Goal: Navigation & Orientation: Find specific page/section

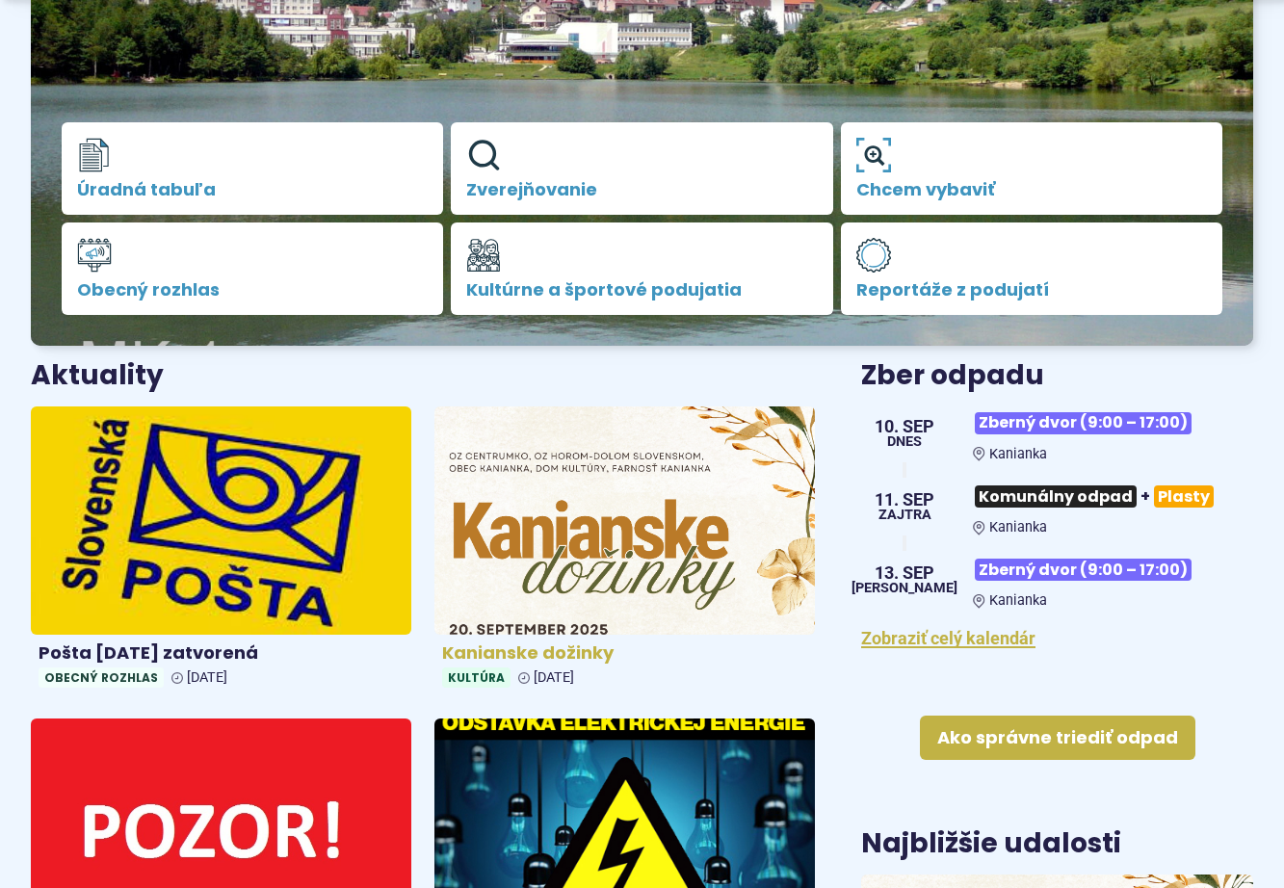
scroll to position [578, 0]
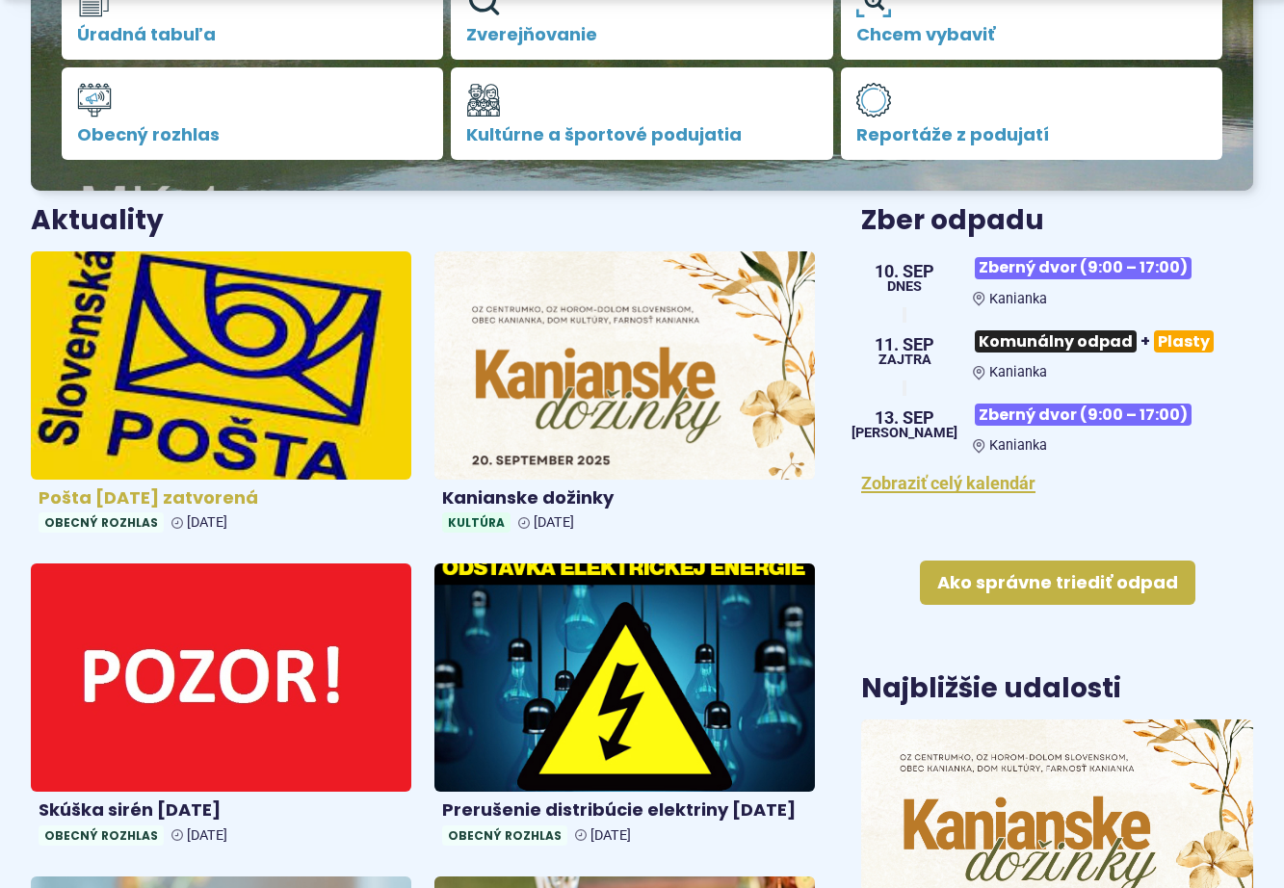
click at [248, 387] on img at bounding box center [220, 365] width 437 height 262
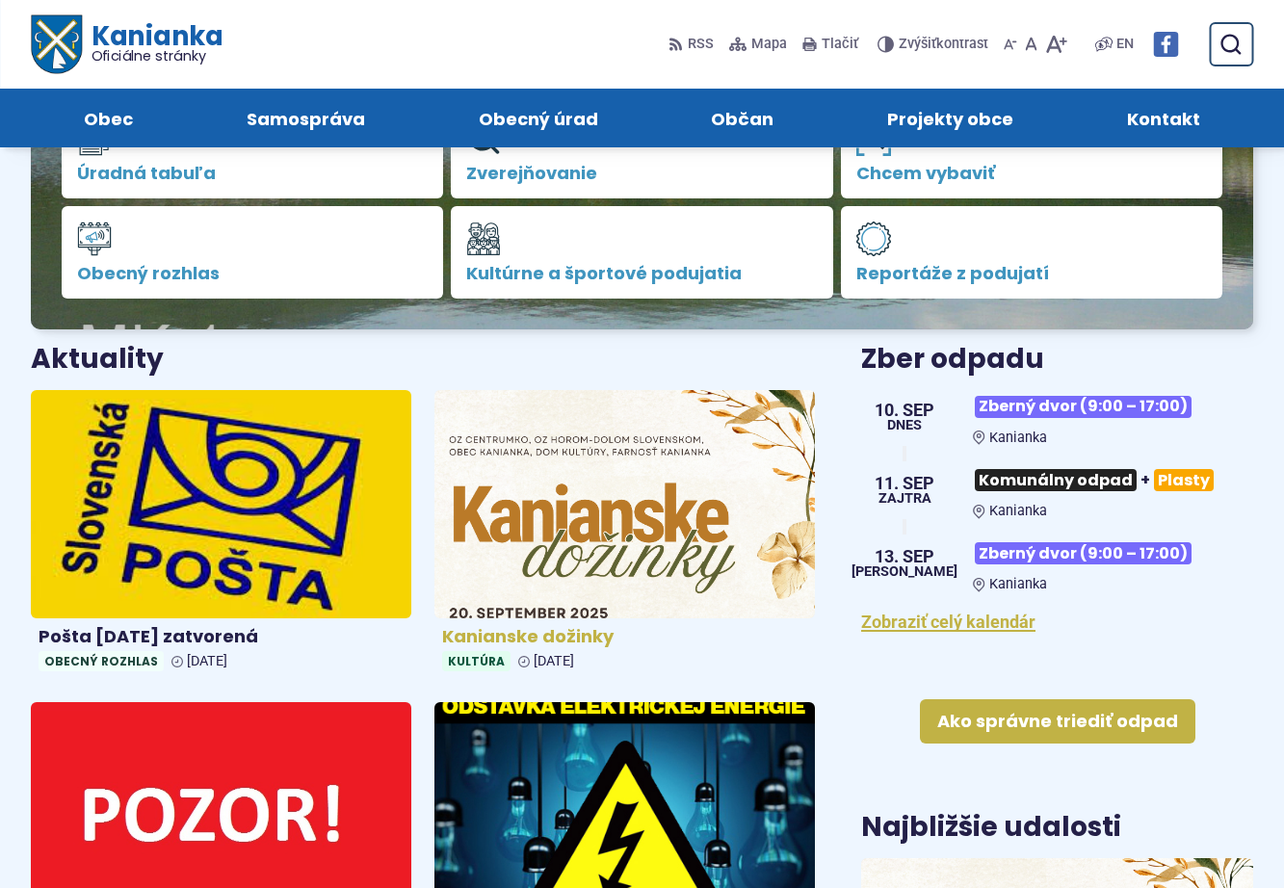
scroll to position [385, 0]
